Goal: Complete application form

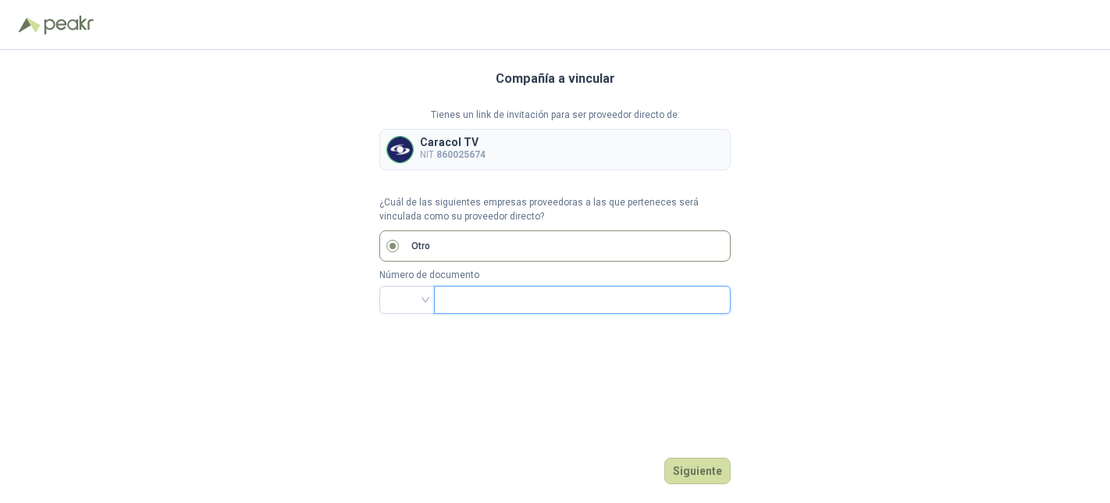
click at [476, 301] on input "text" at bounding box center [580, 300] width 275 height 27
drag, startPoint x: 446, startPoint y: 215, endPoint x: 448, endPoint y: 223, distance: 8.2
click at [447, 217] on p "¿Cuál de las siguientes empresas proveedoras a las que perteneces será vinculad…" at bounding box center [554, 210] width 351 height 30
click at [459, 299] on input "text" at bounding box center [580, 300] width 275 height 27
drag, startPoint x: 502, startPoint y: 297, endPoint x: 389, endPoint y: 287, distance: 113.6
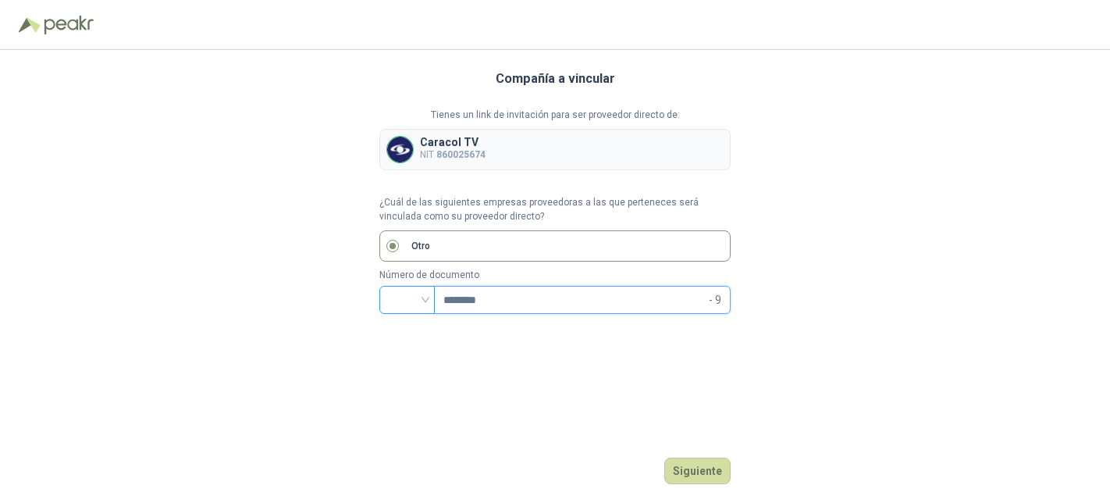
click at [389, 287] on div "******** - 9" at bounding box center [554, 300] width 351 height 28
type input "*********"
click at [696, 469] on button "Siguiente" at bounding box center [697, 471] width 66 height 27
click at [404, 299] on input "search" at bounding box center [407, 298] width 37 height 23
drag, startPoint x: 417, startPoint y: 384, endPoint x: 484, endPoint y: 409, distance: 71.6
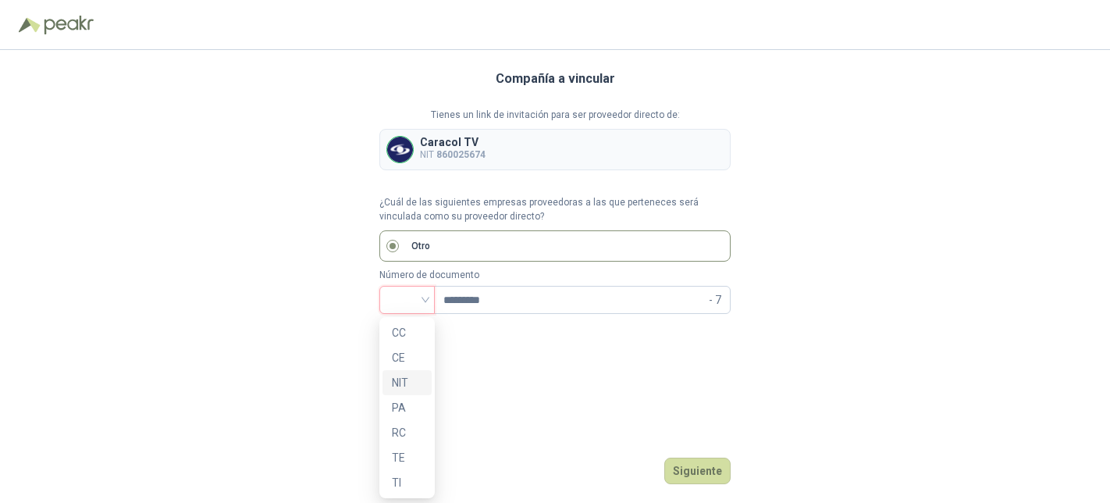
click at [418, 384] on div "NIT" at bounding box center [407, 382] width 30 height 17
click at [709, 471] on button "Siguiente" at bounding box center [697, 471] width 66 height 27
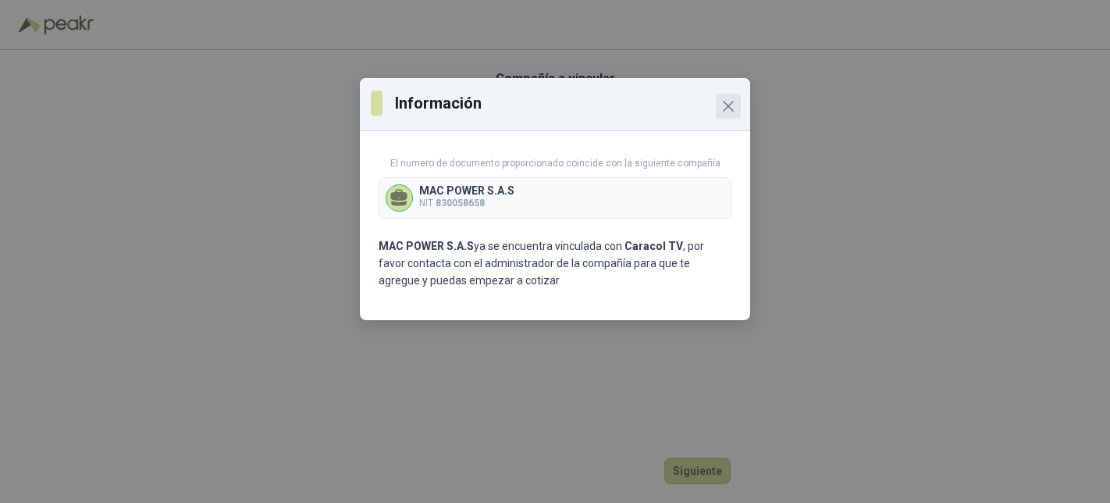
click at [725, 101] on icon "Close" at bounding box center [728, 106] width 19 height 19
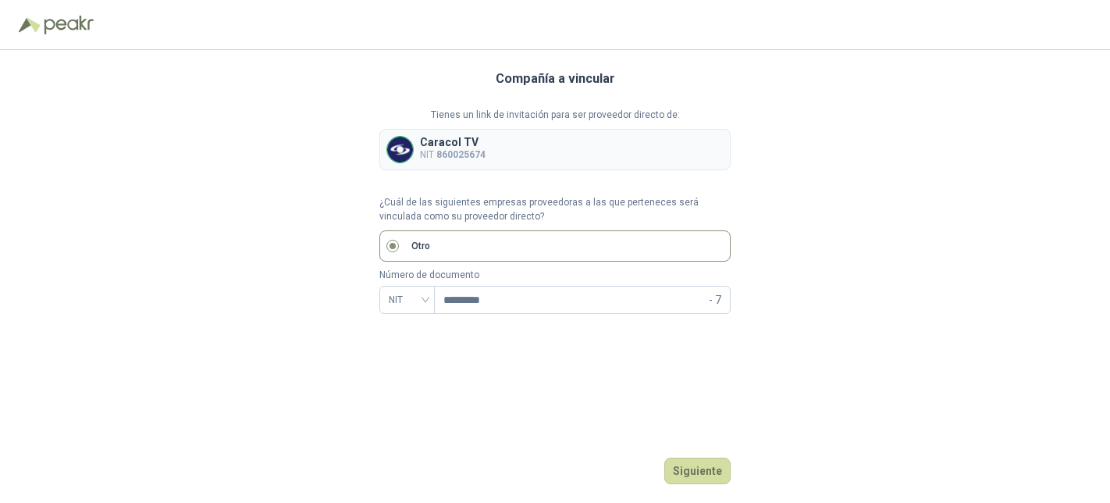
click at [571, 365] on div "Compañía a vincular Tienes un link de invitación para ser proveedor directo de:…" at bounding box center [554, 276] width 351 height 453
click at [509, 201] on p "¿Cuál de las siguientes empresas proveedoras a las que perteneces será vinculad…" at bounding box center [554, 210] width 351 height 30
click at [394, 294] on input "search" at bounding box center [407, 298] width 37 height 23
click at [404, 381] on div "NIT" at bounding box center [407, 382] width 30 height 17
click at [457, 299] on input "text" at bounding box center [580, 300] width 275 height 27
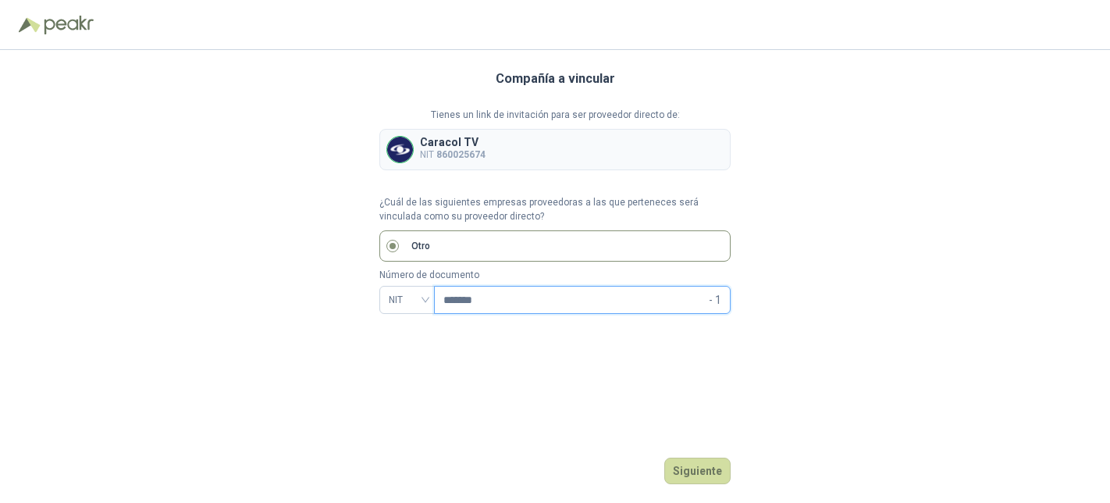
type input "********"
drag, startPoint x: 501, startPoint y: 302, endPoint x: 399, endPoint y: 277, distance: 105.3
click at [401, 283] on div "Número de documento NIT ******** - 9" at bounding box center [554, 291] width 351 height 46
click at [696, 468] on button "Siguiente" at bounding box center [697, 471] width 66 height 27
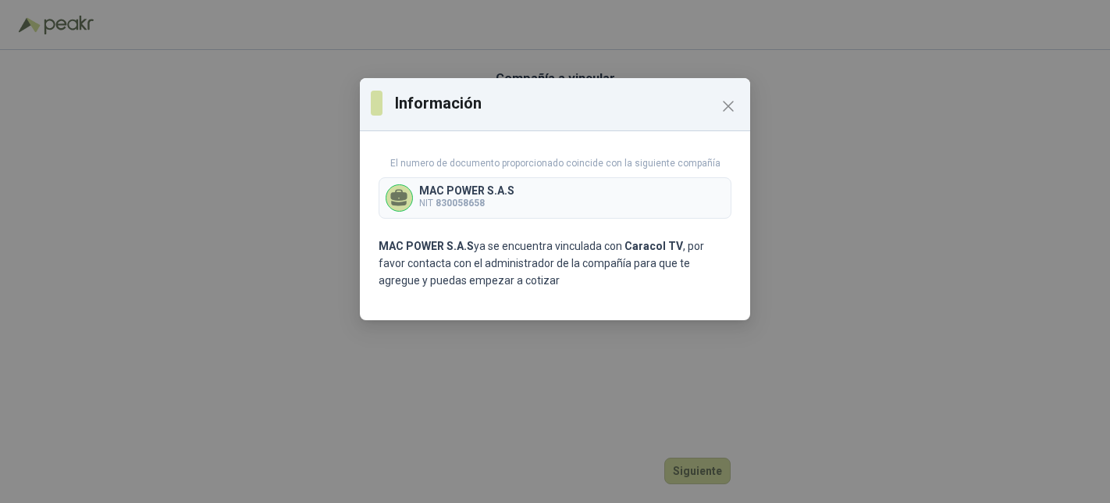
click at [444, 193] on p "MAC POWER S.A.S" at bounding box center [466, 190] width 95 height 11
click at [399, 197] on icon at bounding box center [399, 196] width 16 height 12
click at [732, 104] on icon "Close" at bounding box center [728, 106] width 19 height 19
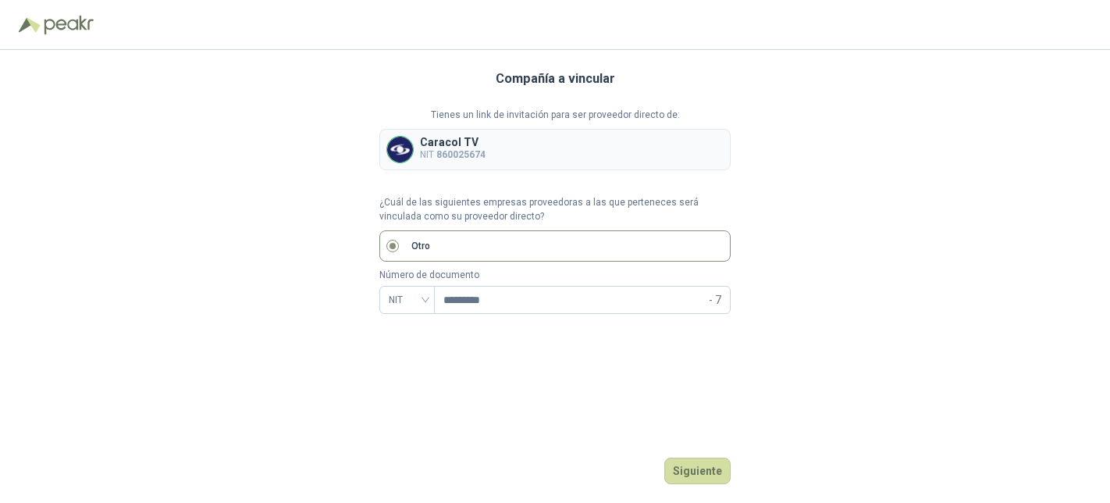
drag, startPoint x: 556, startPoint y: 368, endPoint x: 557, endPoint y: 314, distance: 53.9
click at [557, 368] on div "Compañía a vincular Tienes un link de invitación para ser proveedor directo de:…" at bounding box center [554, 276] width 351 height 453
drag, startPoint x: 461, startPoint y: 143, endPoint x: 458, endPoint y: 161, distance: 18.2
click at [461, 143] on p "Caracol TV" at bounding box center [453, 142] width 66 height 11
drag, startPoint x: 426, startPoint y: 154, endPoint x: 429, endPoint y: 171, distance: 17.3
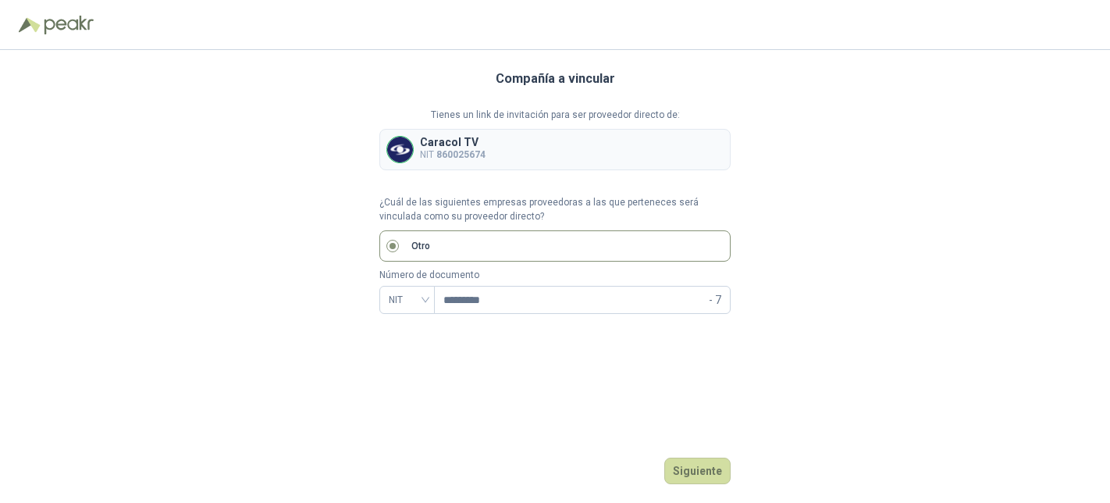
click at [426, 155] on p "NIT 860025674" at bounding box center [453, 155] width 66 height 15
click at [691, 397] on div "Compañía a vincular Tienes un link de invitación para ser proveedor directo de:…" at bounding box center [554, 276] width 351 height 453
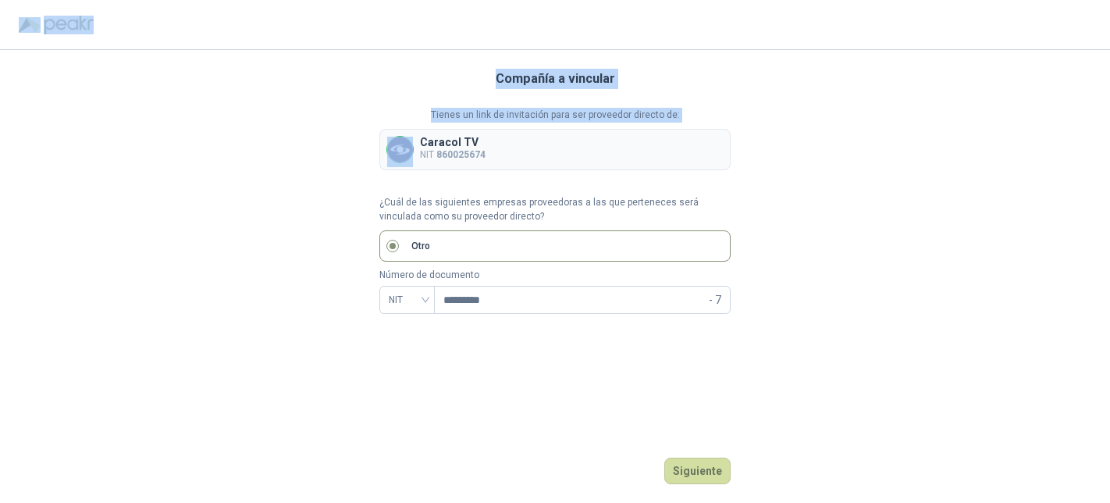
drag, startPoint x: 126, startPoint y: 128, endPoint x: 42, endPoint y: 2, distance: 150.9
click at [42, 2] on div "Compañía a vincular Tienes un link de invitación para ser proveedor directo de:…" at bounding box center [555, 251] width 1110 height 503
click at [62, 26] on img at bounding box center [69, 25] width 50 height 19
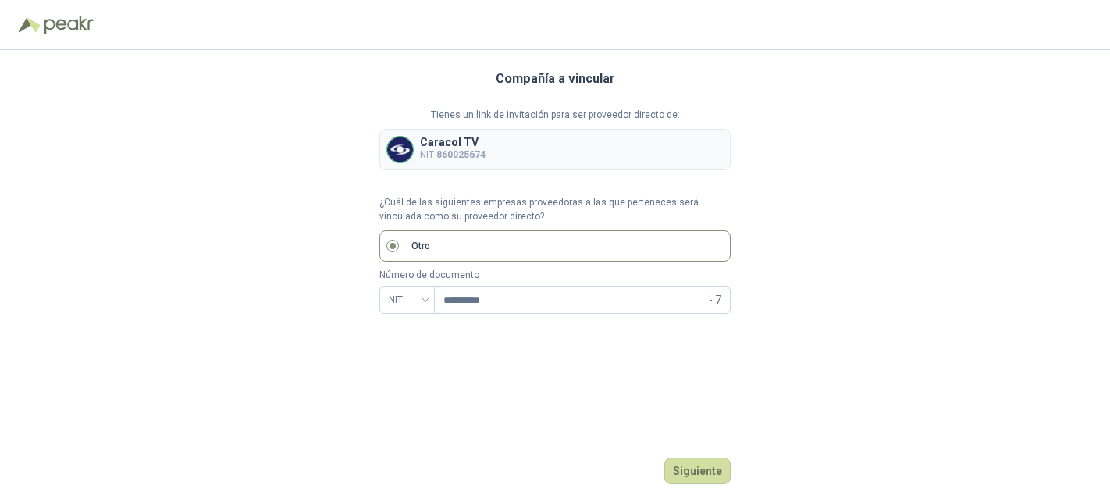
drag, startPoint x: 315, startPoint y: 246, endPoint x: 418, endPoint y: 231, distance: 104.1
click at [326, 241] on div "Compañía a vincular Tienes un link de invitación para ser proveedor directo de:…" at bounding box center [555, 276] width 1110 height 453
click at [438, 273] on p "Número de documento" at bounding box center [554, 275] width 351 height 15
click at [593, 182] on div "Tienes un link de invitación para ser proveedor directo de: Caracol TV NIT 8600…" at bounding box center [554, 211] width 351 height 206
drag, startPoint x: 498, startPoint y: 198, endPoint x: 486, endPoint y: 215, distance: 20.6
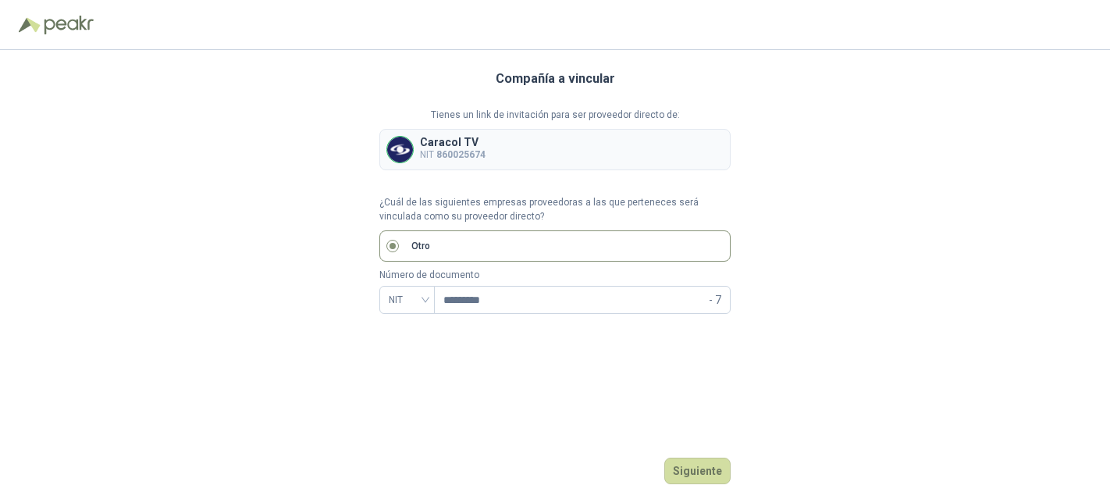
click at [497, 198] on p "¿Cuál de las siguientes empresas proveedoras a las que perteneces será vinculad…" at bounding box center [554, 210] width 351 height 30
click at [426, 302] on div "NIT" at bounding box center [406, 300] width 55 height 28
click at [411, 327] on div "CC" at bounding box center [407, 332] width 30 height 17
drag, startPoint x: 504, startPoint y: 301, endPoint x: 381, endPoint y: 233, distance: 140.8
click at [388, 280] on div "Número de documento CC ********* - 7" at bounding box center [554, 291] width 351 height 46
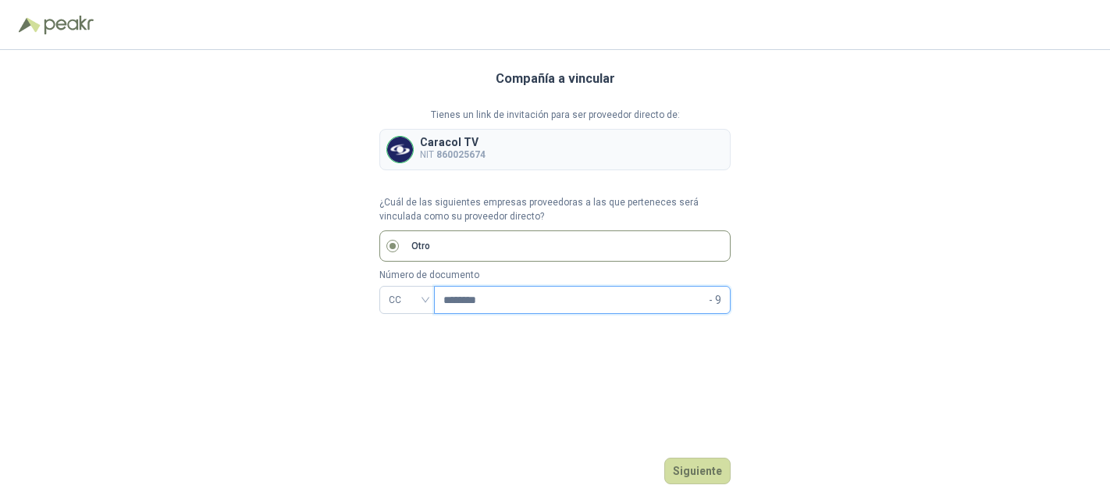
type input "********"
click at [586, 403] on div "Compañía a vincular Tienes un link de invitación para ser proveedor directo de:…" at bounding box center [554, 276] width 351 height 453
click at [697, 468] on button "Siguiente" at bounding box center [697, 471] width 66 height 27
